Goal: Check status: Check status

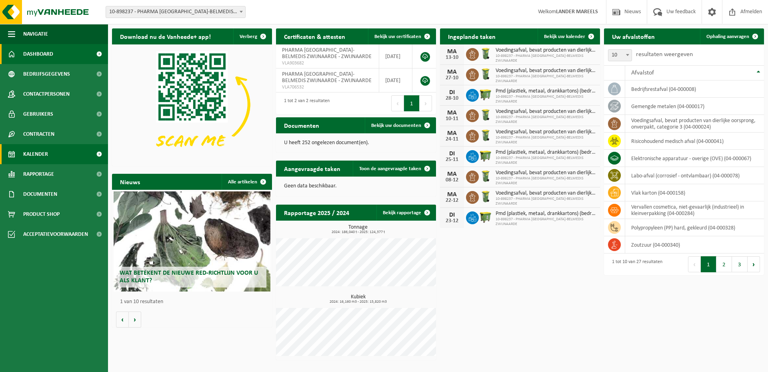
click at [37, 153] on span "Kalender" at bounding box center [35, 154] width 25 height 20
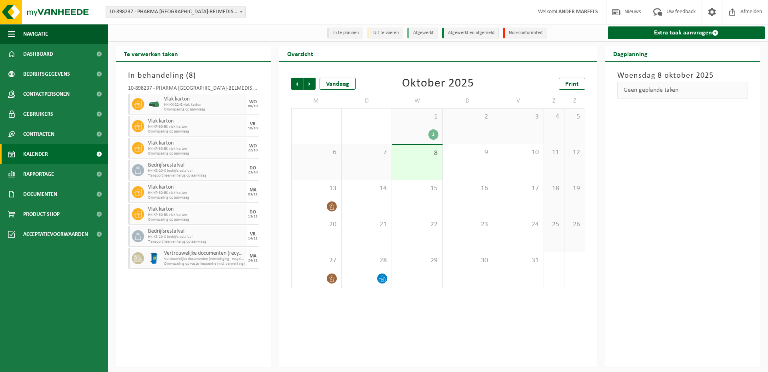
click at [233, 112] on span "Omwisseling op aanvraag" at bounding box center [204, 109] width 81 height 5
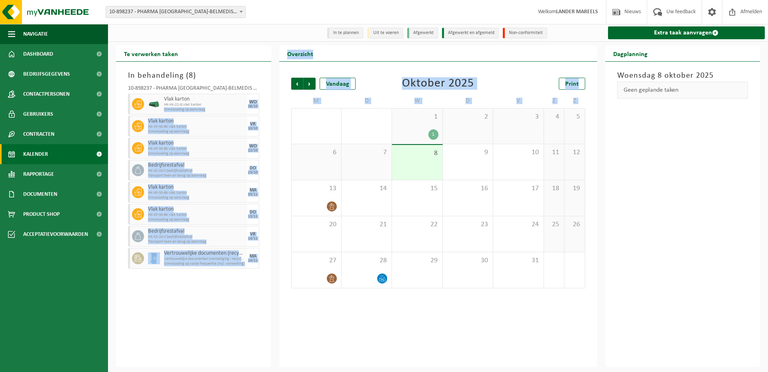
drag, startPoint x: 225, startPoint y: 110, endPoint x: 358, endPoint y: 133, distance: 135.2
click at [358, 133] on div "Te verwerken taken In behandeling ( 8 ) 10-898237 - PHARMA [GEOGRAPHIC_DATA]-BE…" at bounding box center [438, 206] width 652 height 321
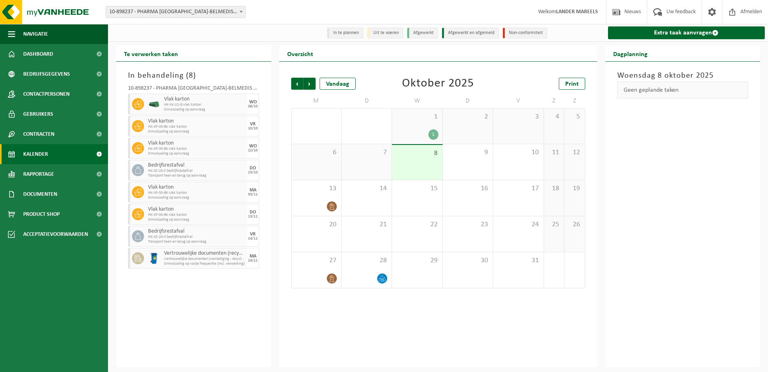
click at [173, 105] on span "HK-XK-22-G vlak karton" at bounding box center [204, 104] width 81 height 5
click at [254, 102] on div "WO" at bounding box center [253, 102] width 8 height 5
click at [218, 106] on span "HK-XK-22-G vlak karton" at bounding box center [204, 104] width 81 height 5
click at [182, 106] on span "HK-XK-22-G vlak karton" at bounding box center [204, 104] width 81 height 5
